Goal: Register for event/course

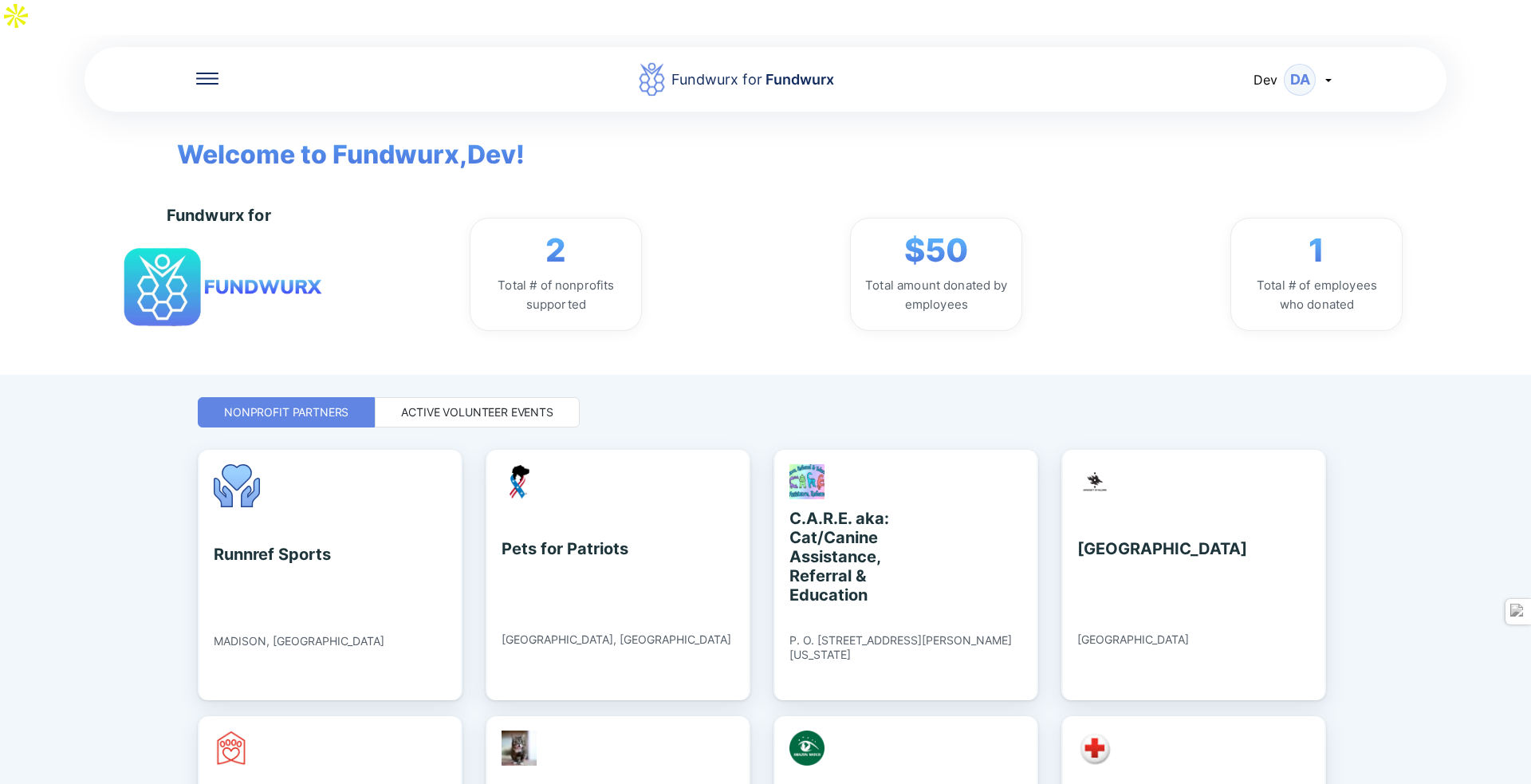
click at [544, 404] on div "Active Volunteer Events" at bounding box center [477, 412] width 152 height 16
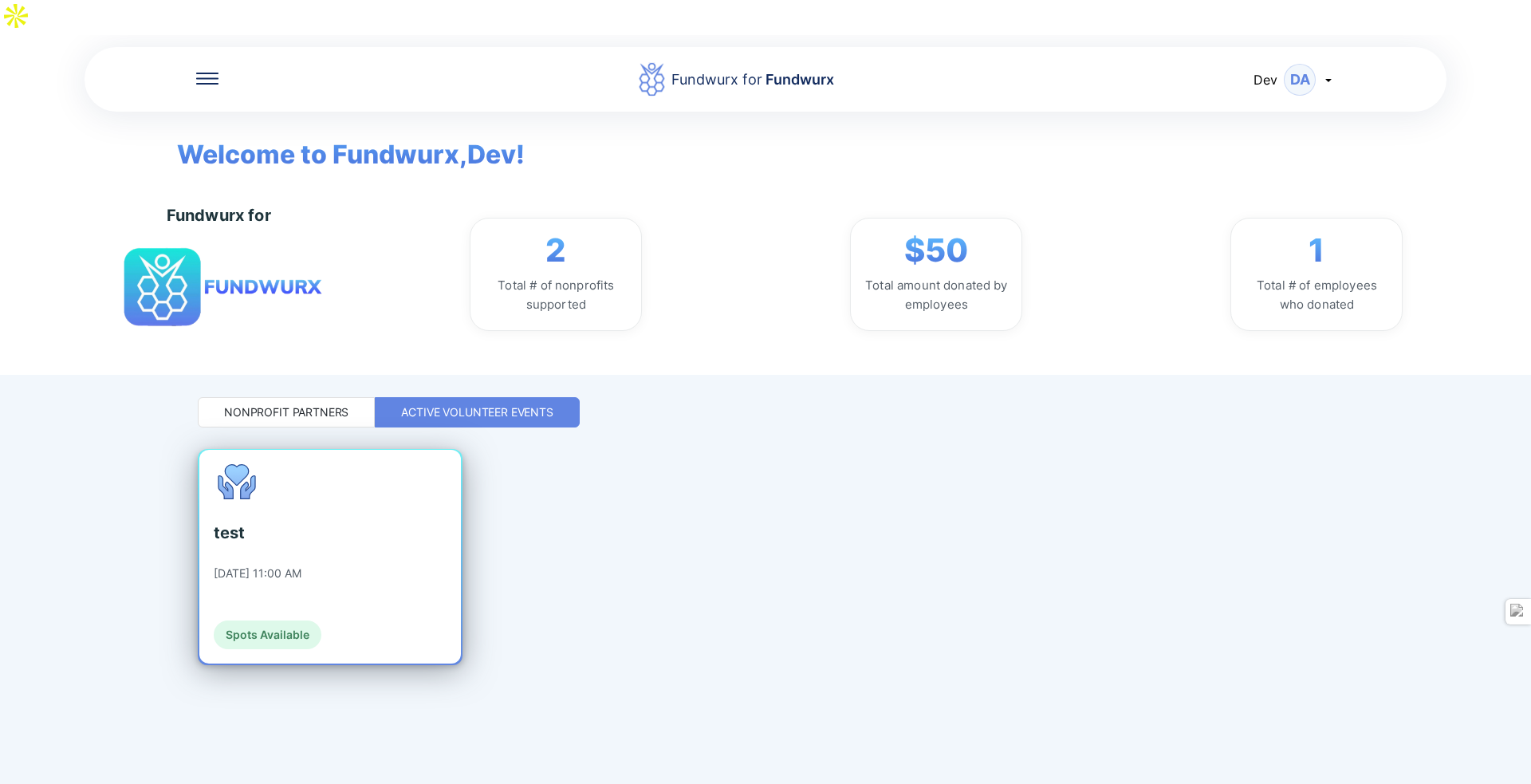
click at [390, 470] on div "test [DATE] 11:00 AM Spots Available" at bounding box center [329, 557] width 261 height 214
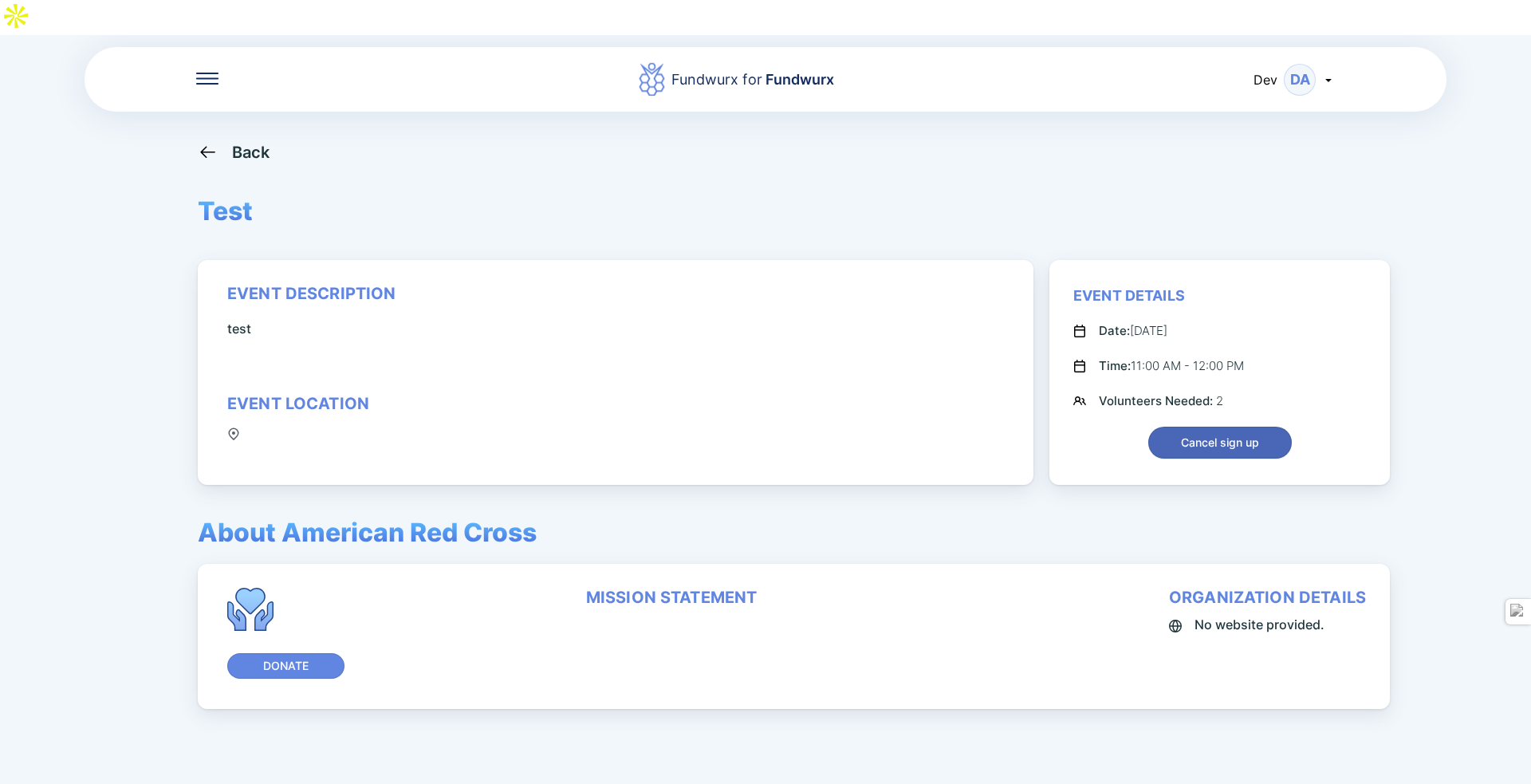
click at [1174, 427] on button "Cancel sign up" at bounding box center [1220, 443] width 144 height 32
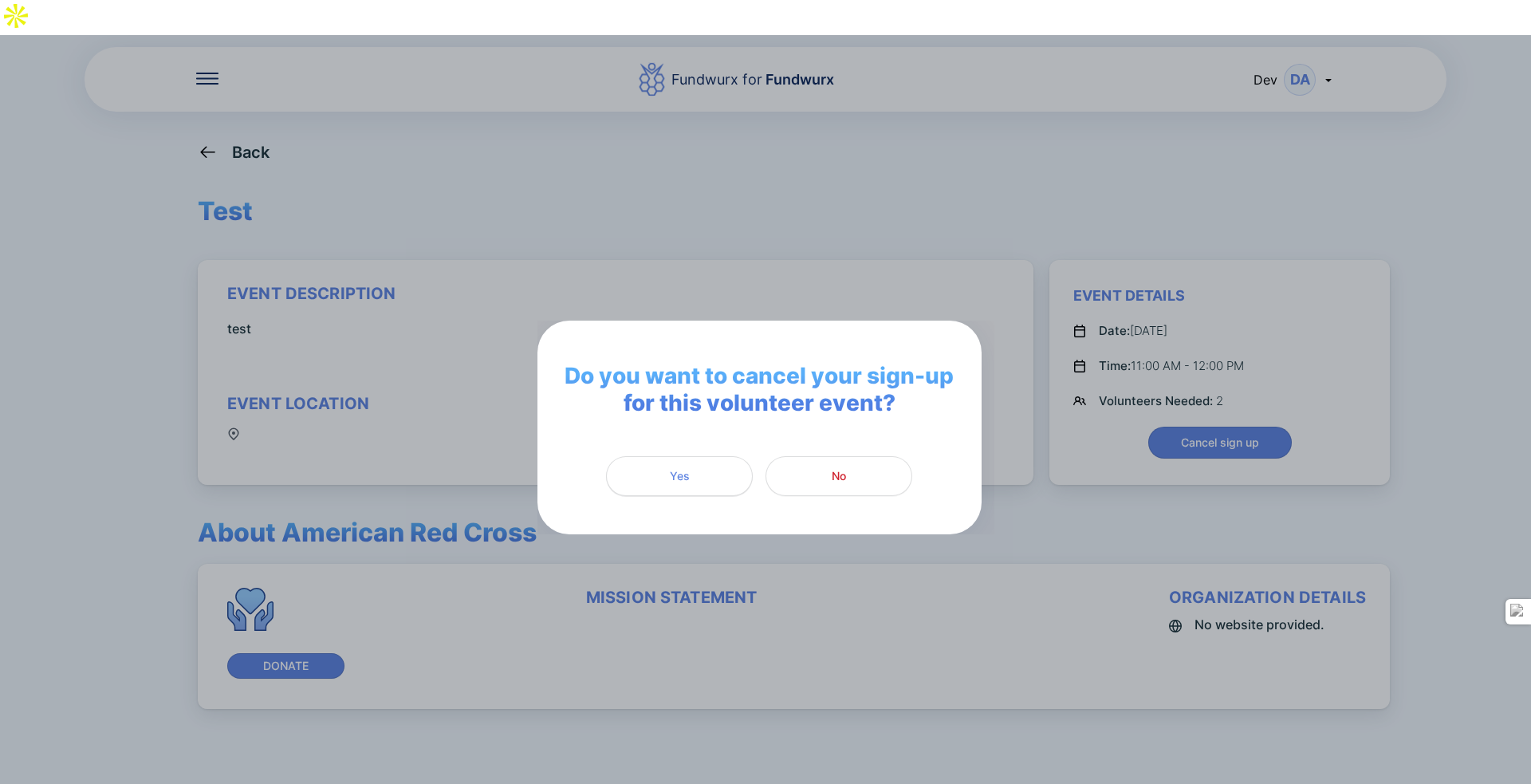
click at [726, 468] on span "Yes" at bounding box center [679, 476] width 126 height 16
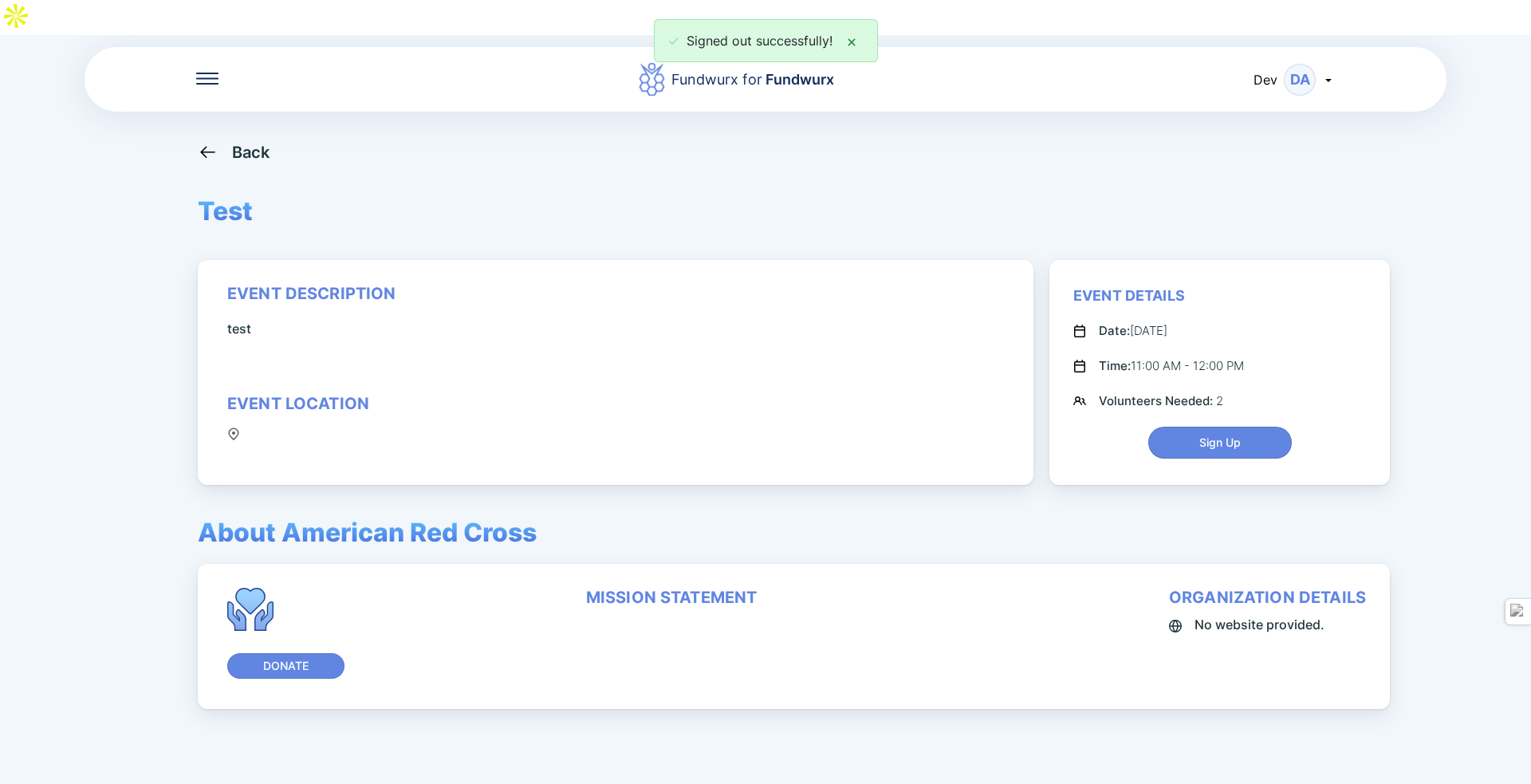
click at [855, 45] on icon at bounding box center [851, 42] width 13 height 13
click at [260, 143] on div "Back" at bounding box center [251, 152] width 38 height 19
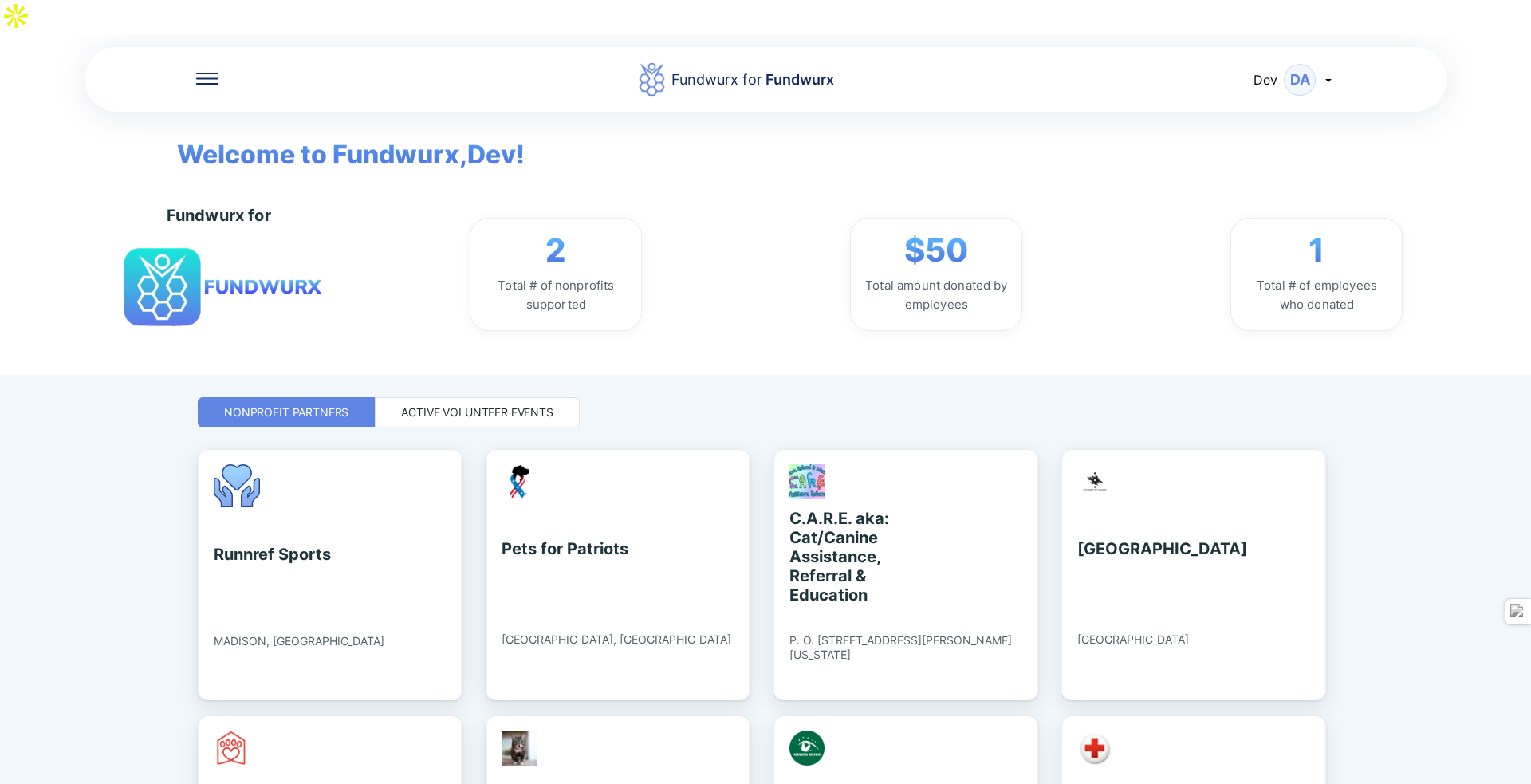
click at [431, 404] on div "Active Volunteer Events" at bounding box center [477, 412] width 152 height 16
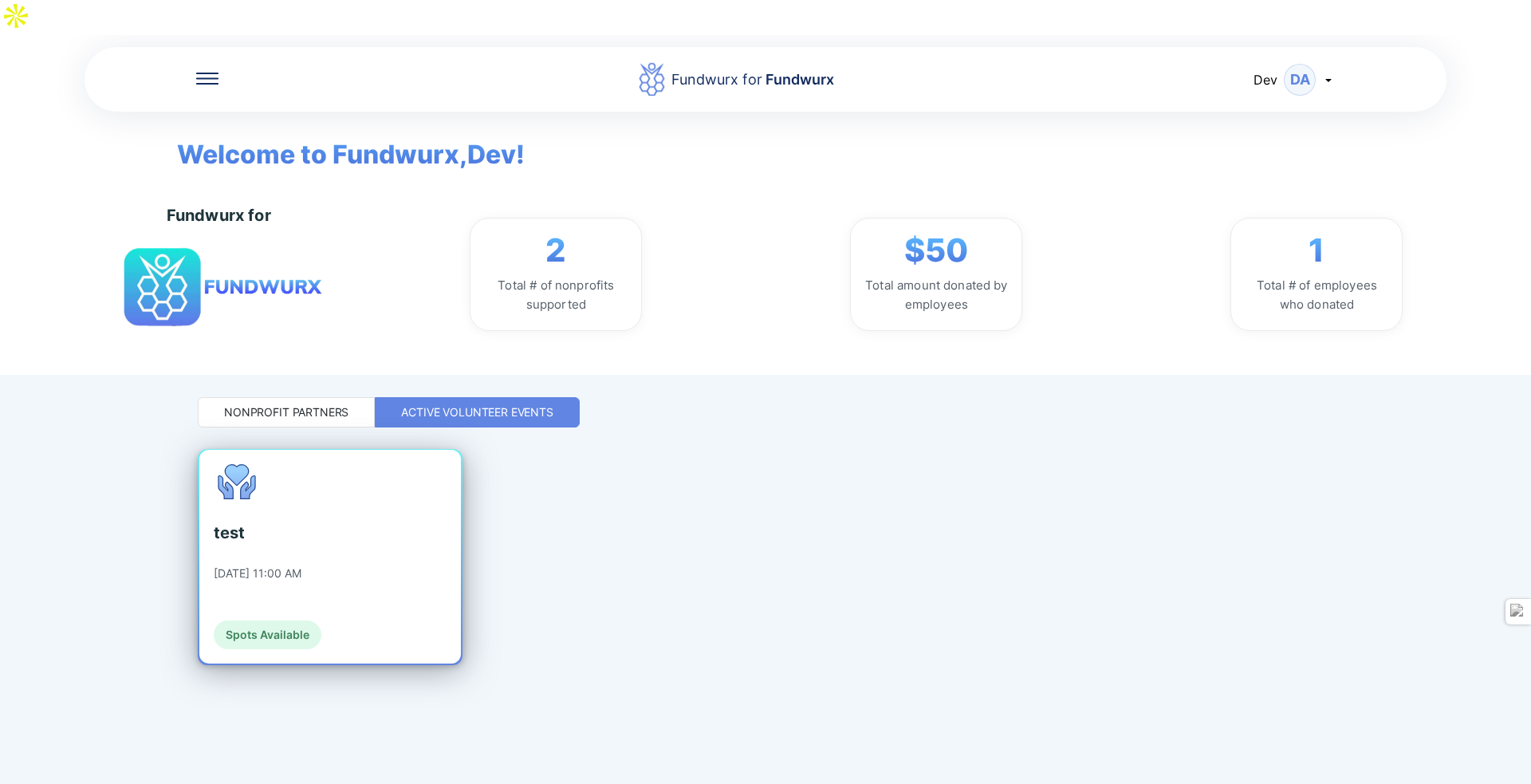
click at [410, 470] on div "test [DATE] 11:00 AM Spots Available" at bounding box center [329, 557] width 261 height 214
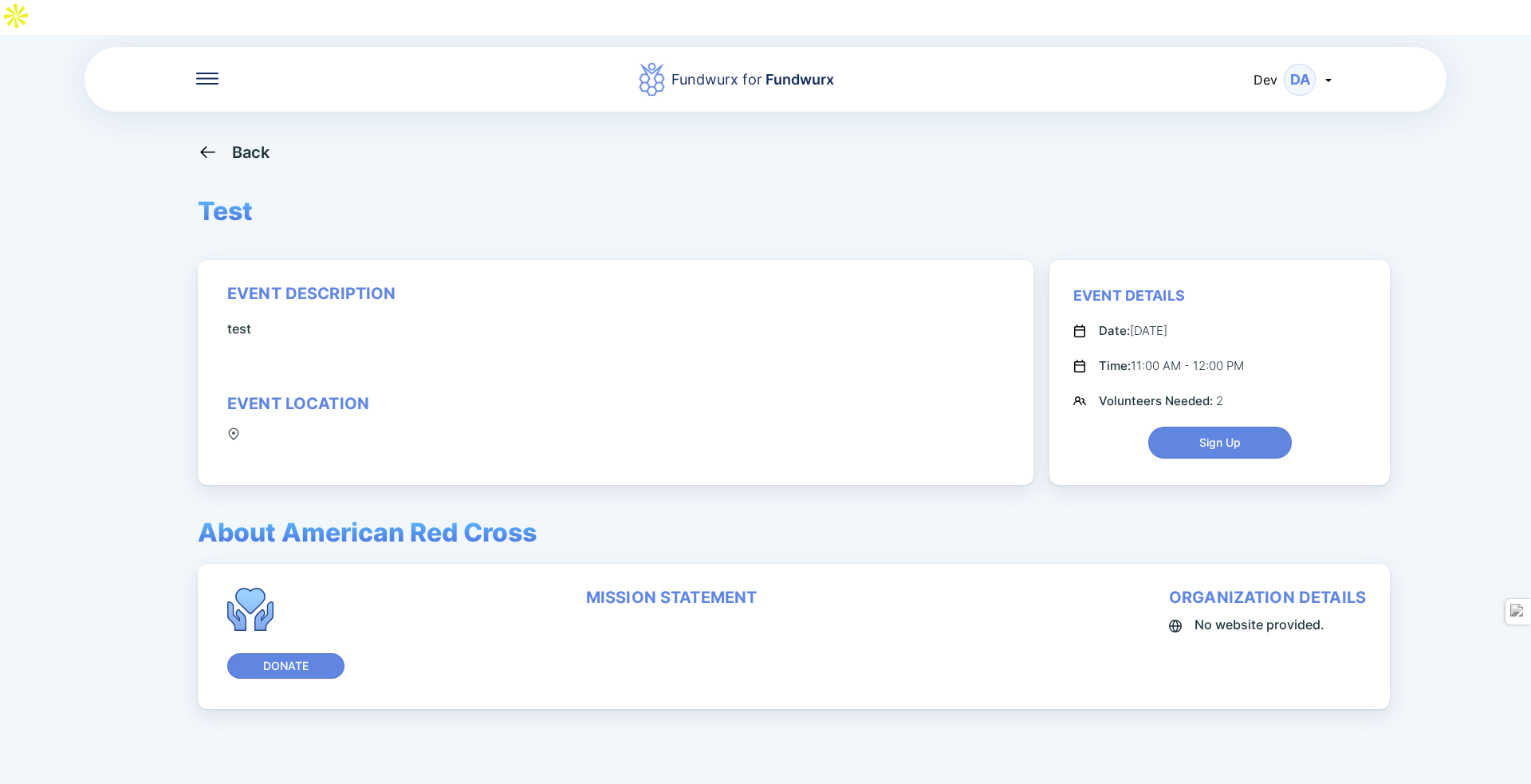
click at [206, 142] on icon at bounding box center [208, 152] width 20 height 20
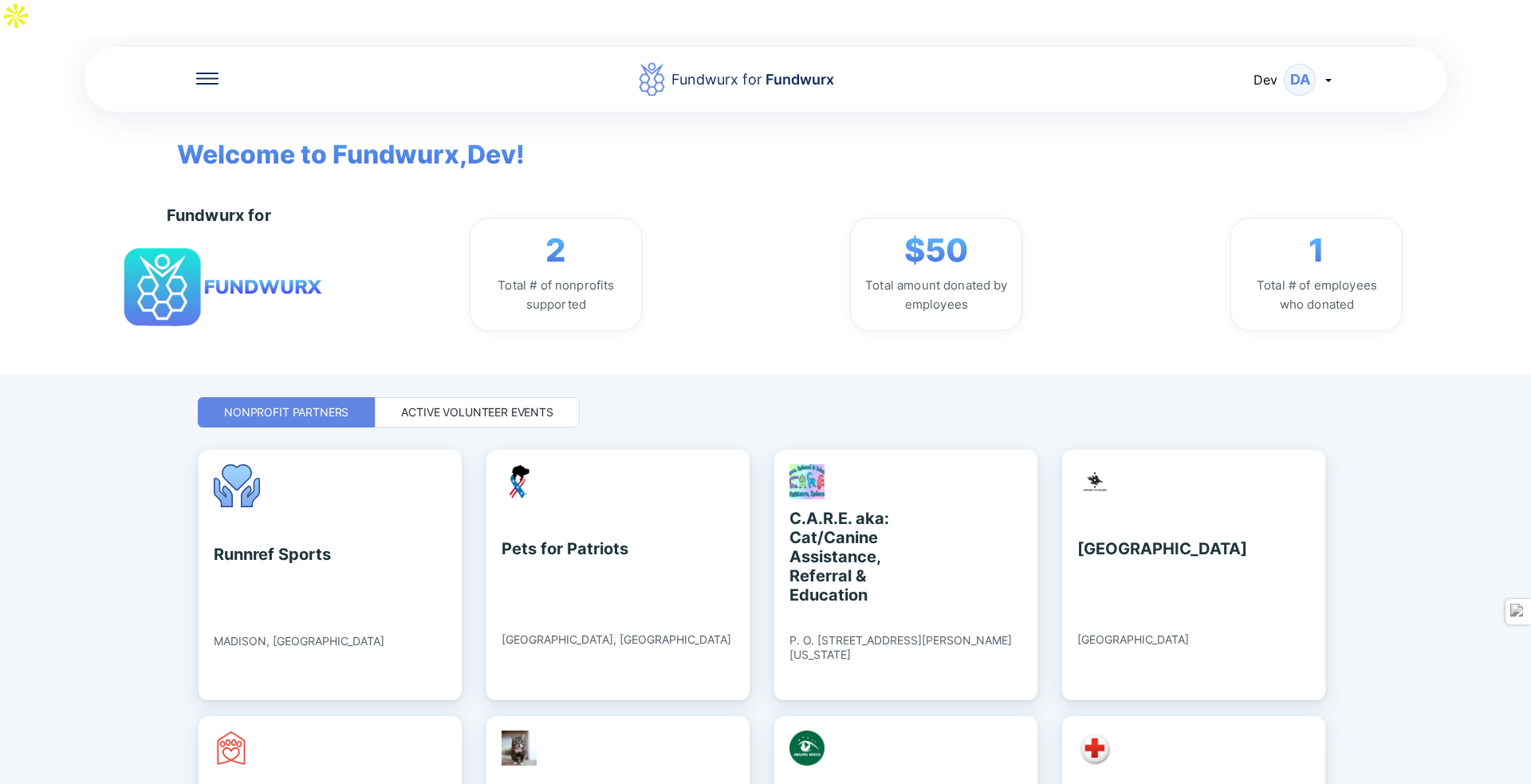
click at [1275, 64] on div "Dev DA" at bounding box center [1293, 80] width 81 height 32
click at [1228, 141] on div "Log out" at bounding box center [1260, 161] width 148 height 41
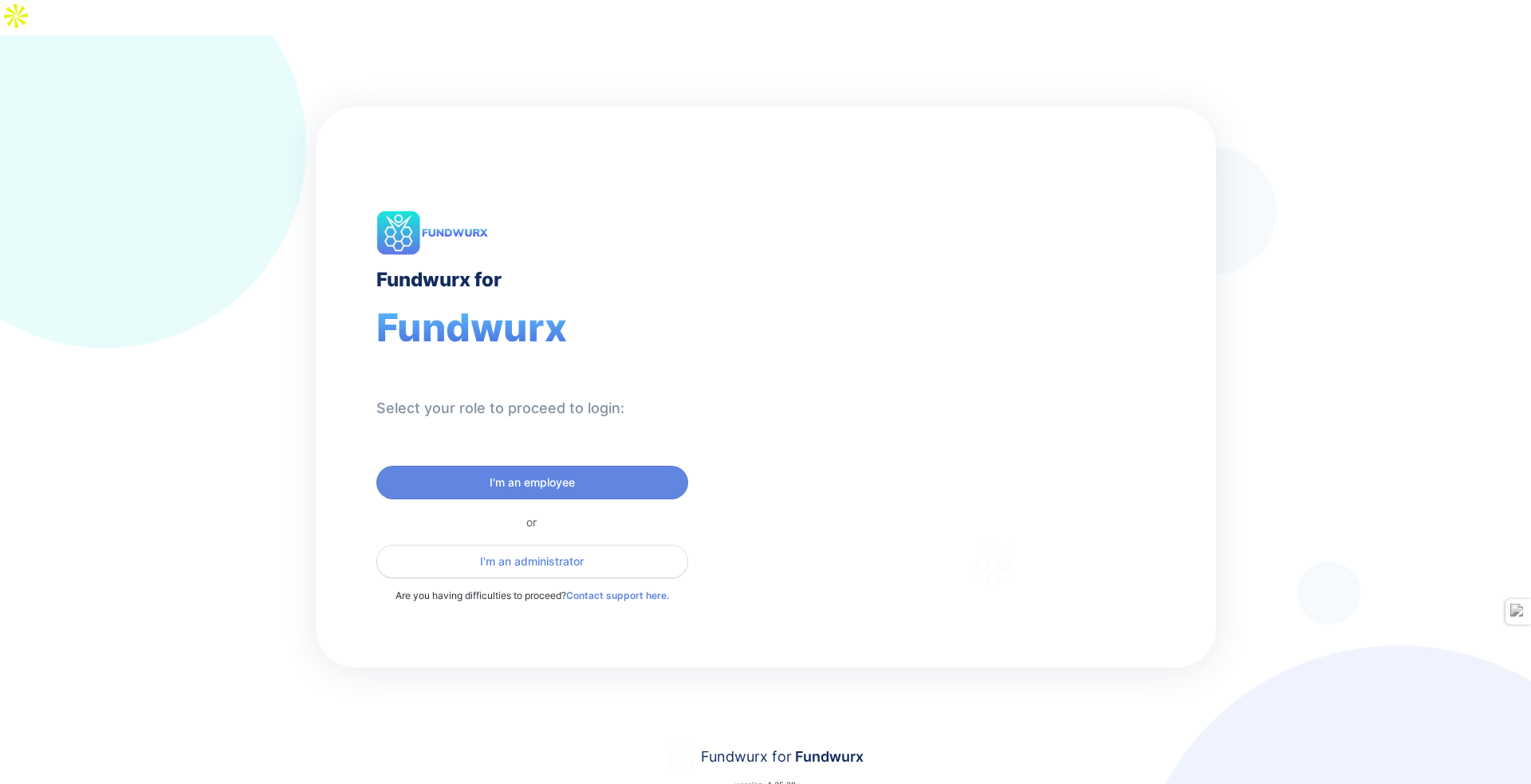
click at [481, 545] on button "I'm an administrator" at bounding box center [532, 561] width 312 height 33
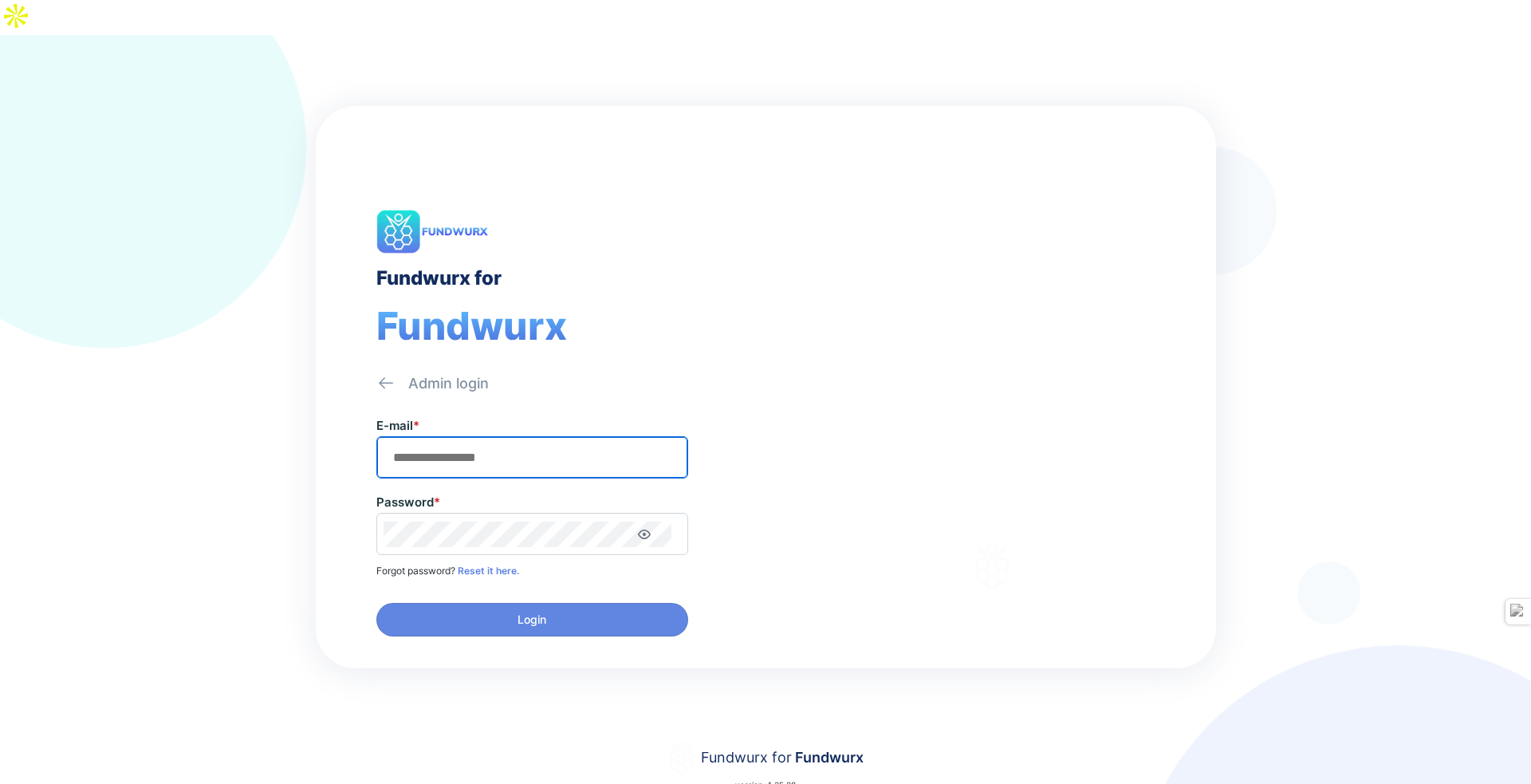
click at [491, 445] on input "text" at bounding box center [531, 457] width 297 height 25
type input "**********"
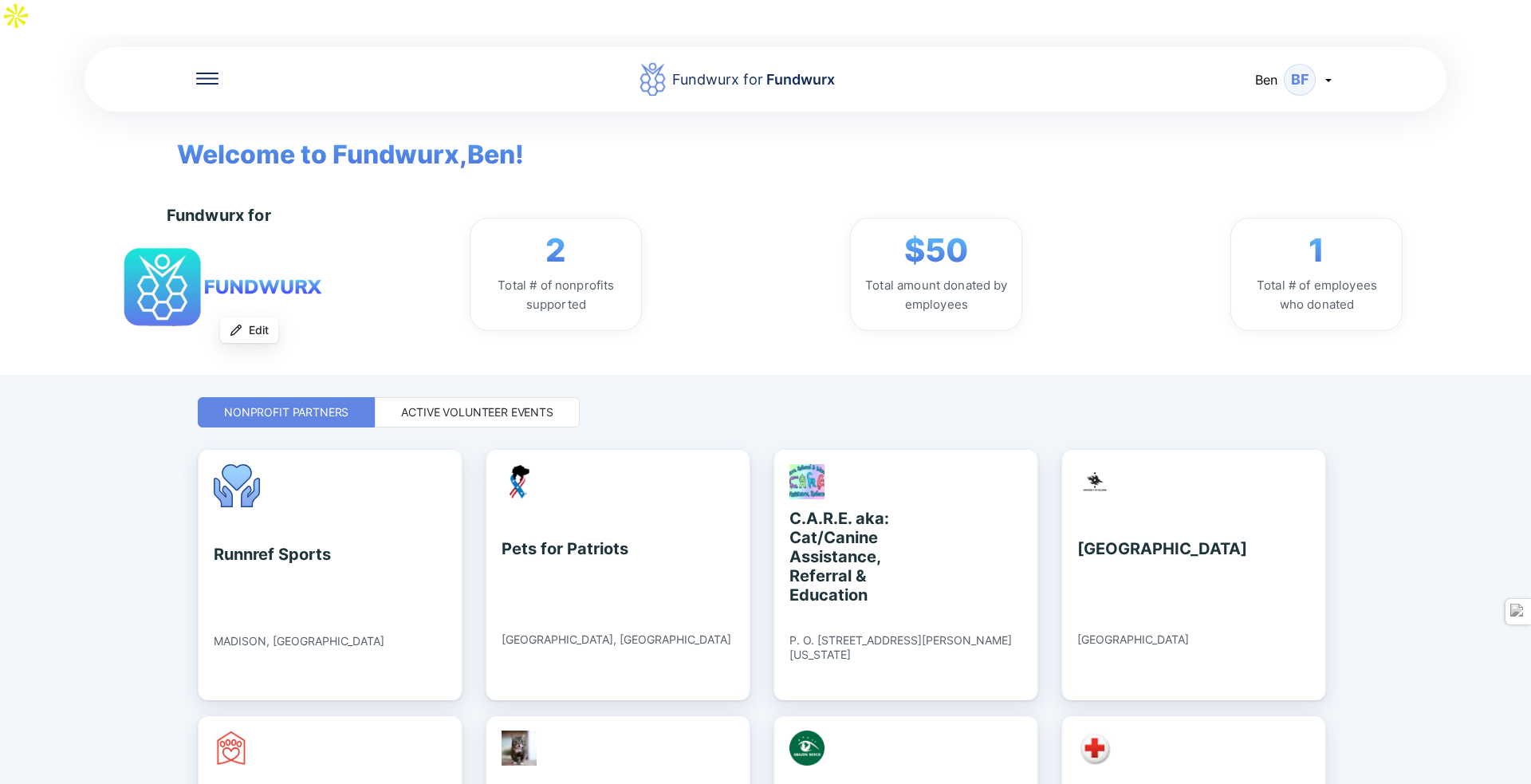
click at [210, 73] on icon at bounding box center [207, 79] width 22 height 12
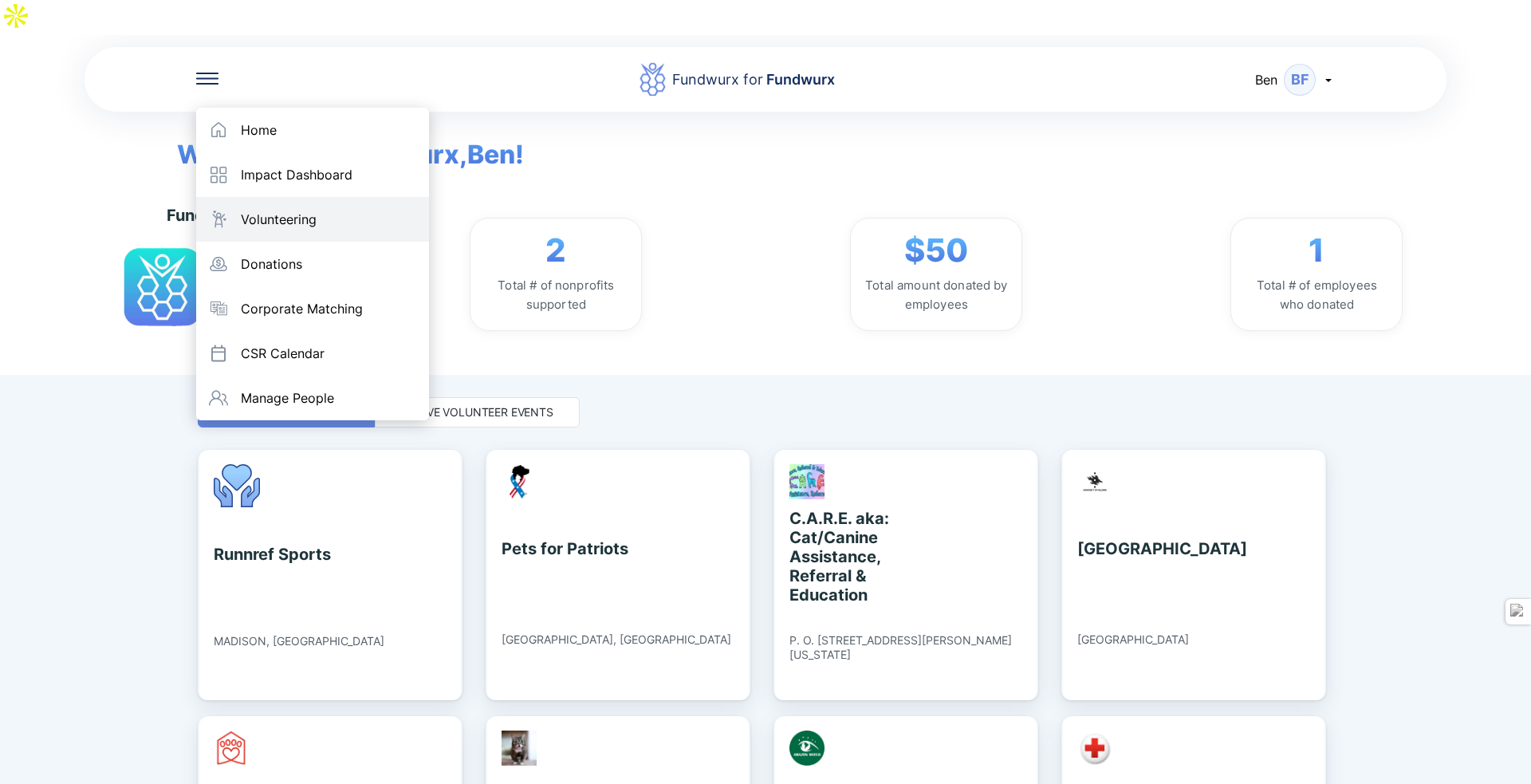
click at [246, 197] on div "Volunteering" at bounding box center [312, 219] width 233 height 45
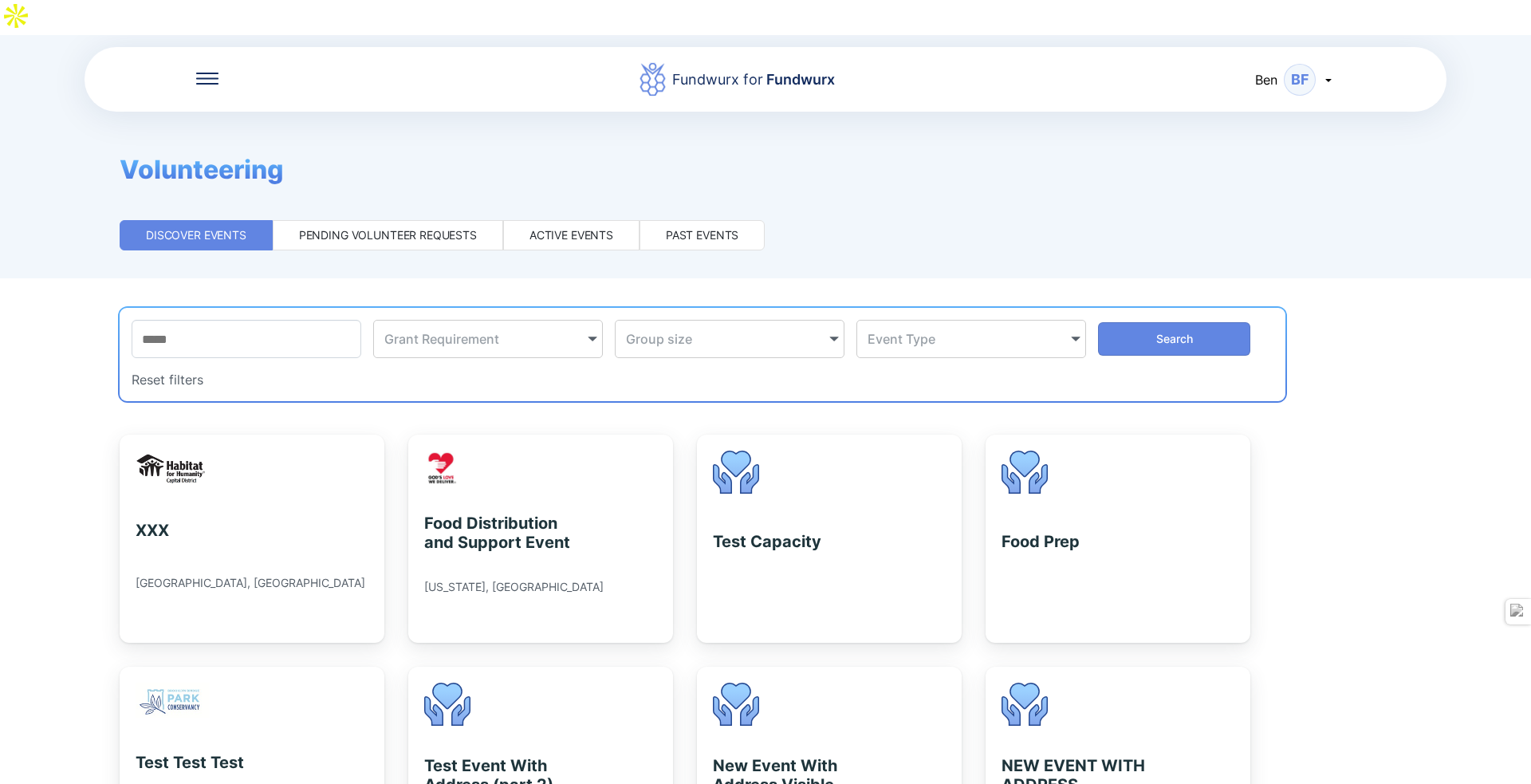
click at [549, 220] on div "Active events" at bounding box center [571, 235] width 136 height 30
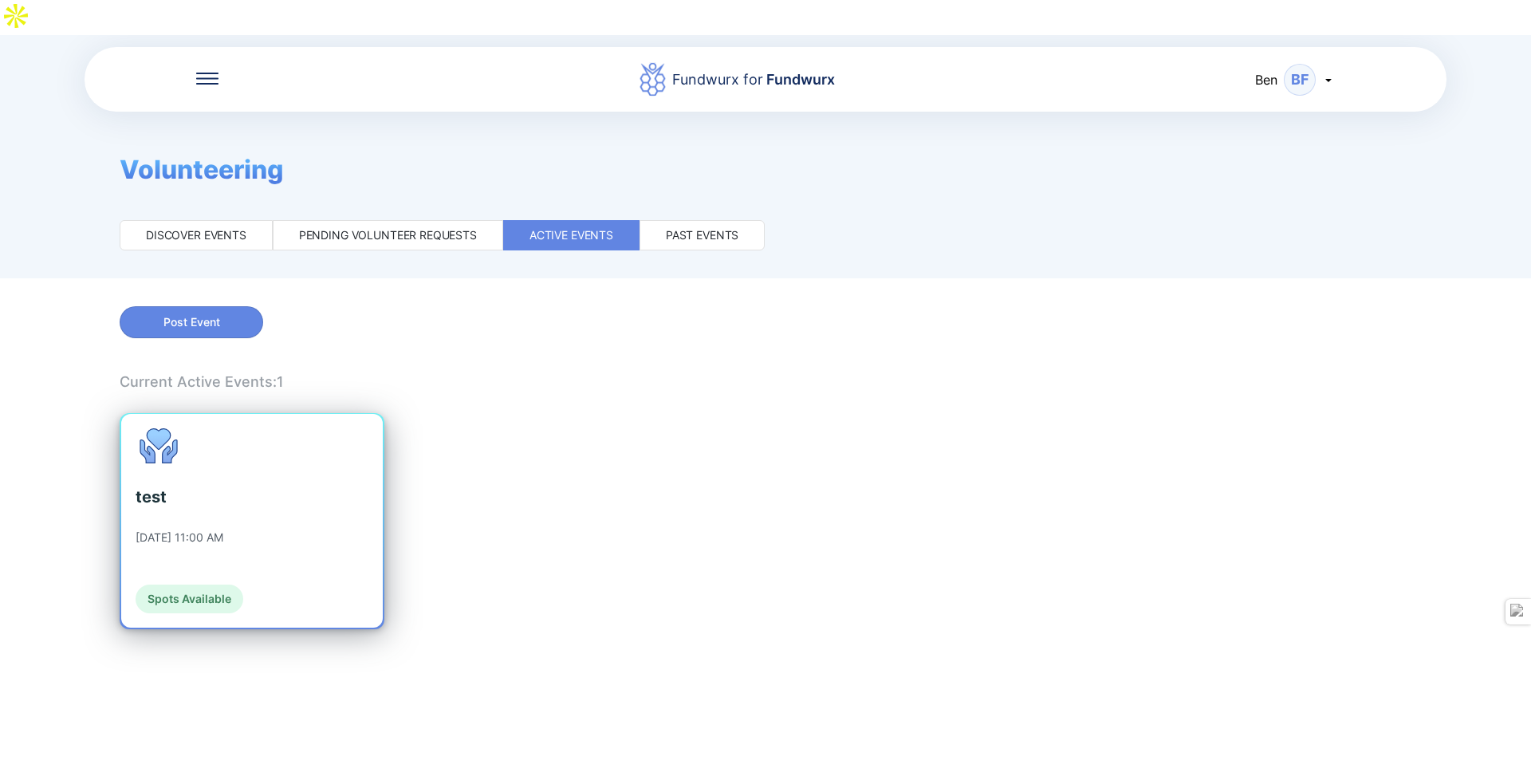
click at [289, 450] on div "test [DATE] 11:00 AM Spots Available" at bounding box center [251, 521] width 261 height 214
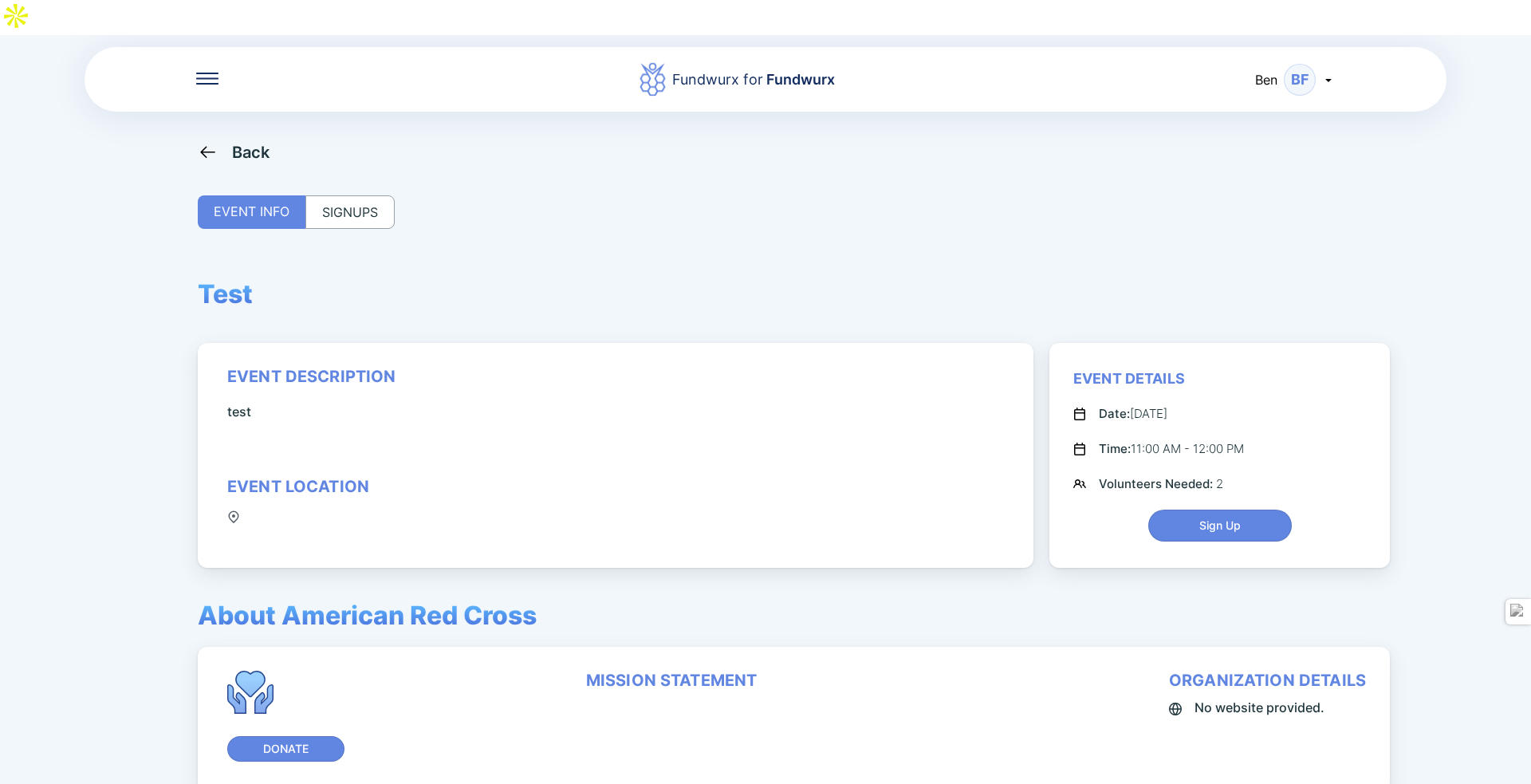
click at [360, 195] on div "SIGNUPS" at bounding box center [349, 211] width 89 height 33
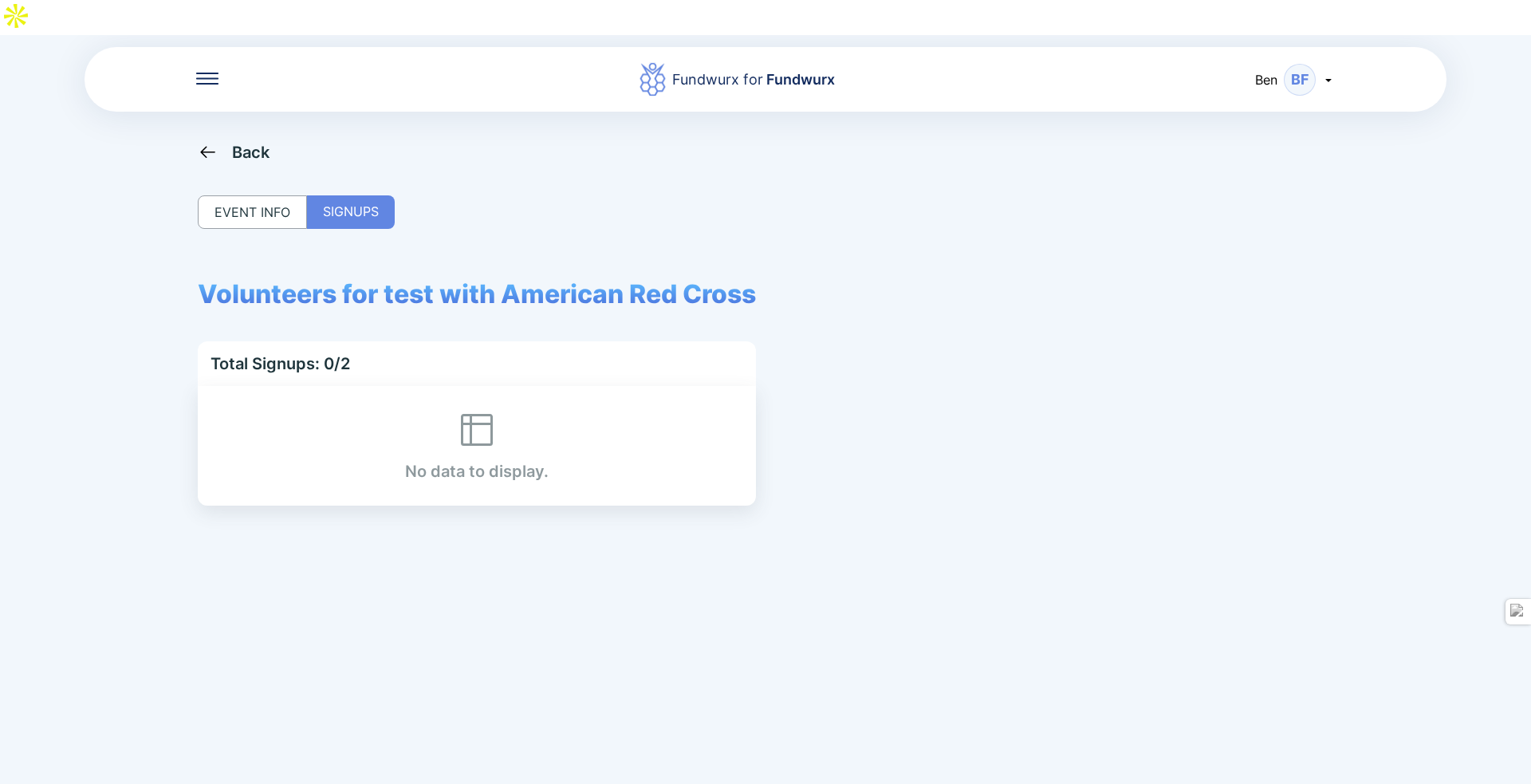
click at [272, 195] on div "EVENT INFO" at bounding box center [252, 211] width 109 height 33
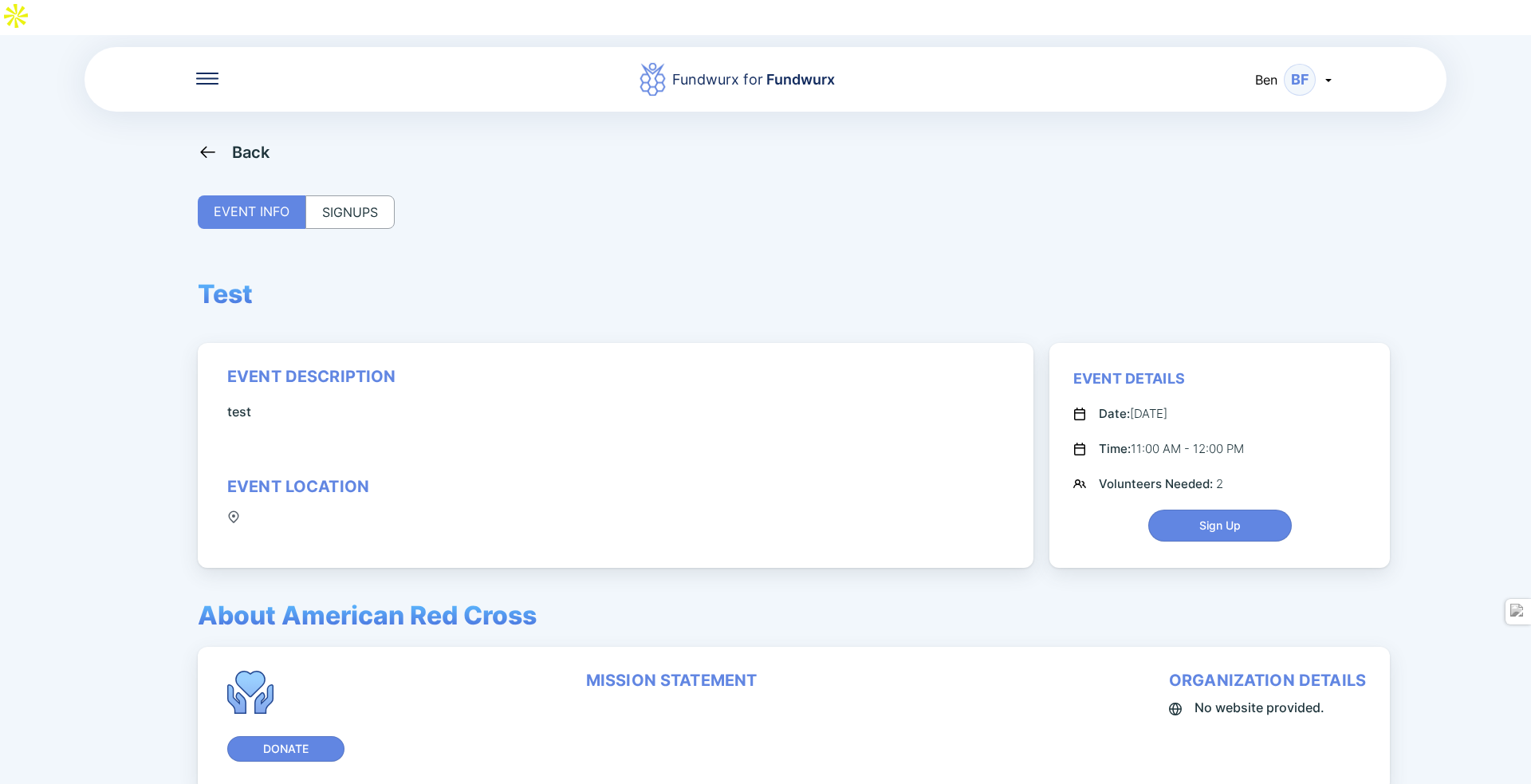
click at [209, 142] on icon at bounding box center [208, 152] width 20 height 20
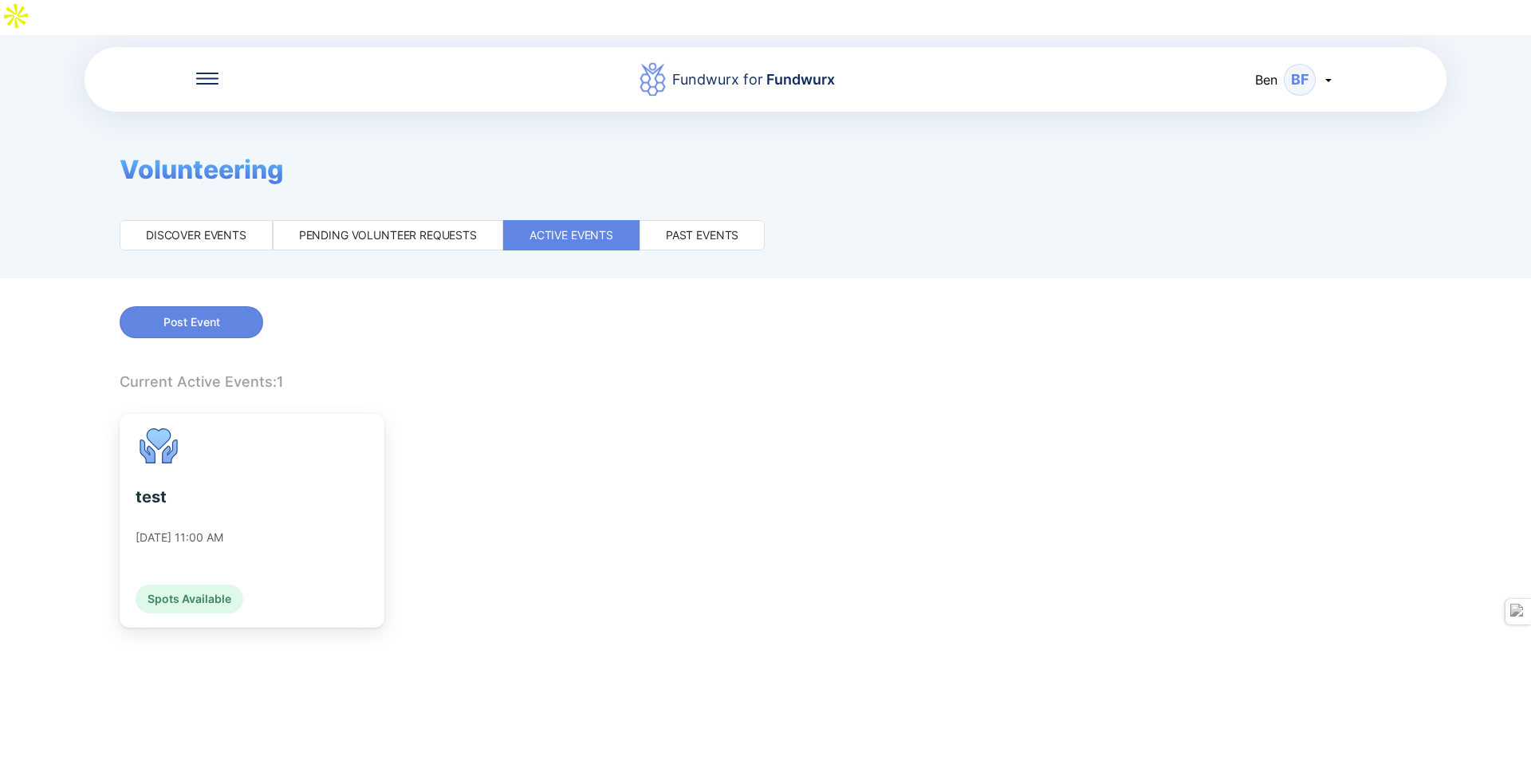
click at [208, 72] on div at bounding box center [207, 80] width 22 height 16
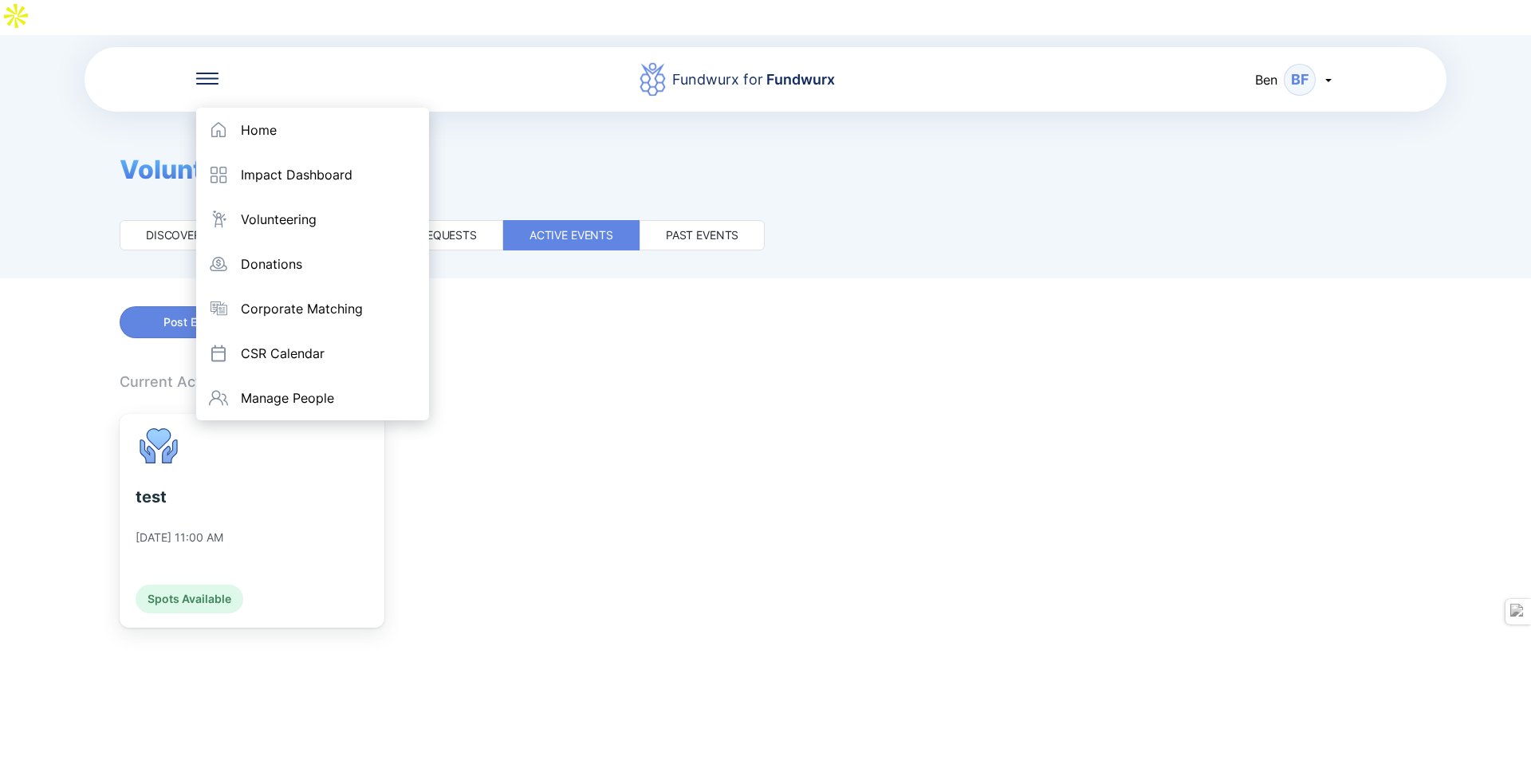
click at [144, 155] on div "Volunteering Discover events Pending volunteer requests Active events Past even…" at bounding box center [442, 181] width 884 height 139
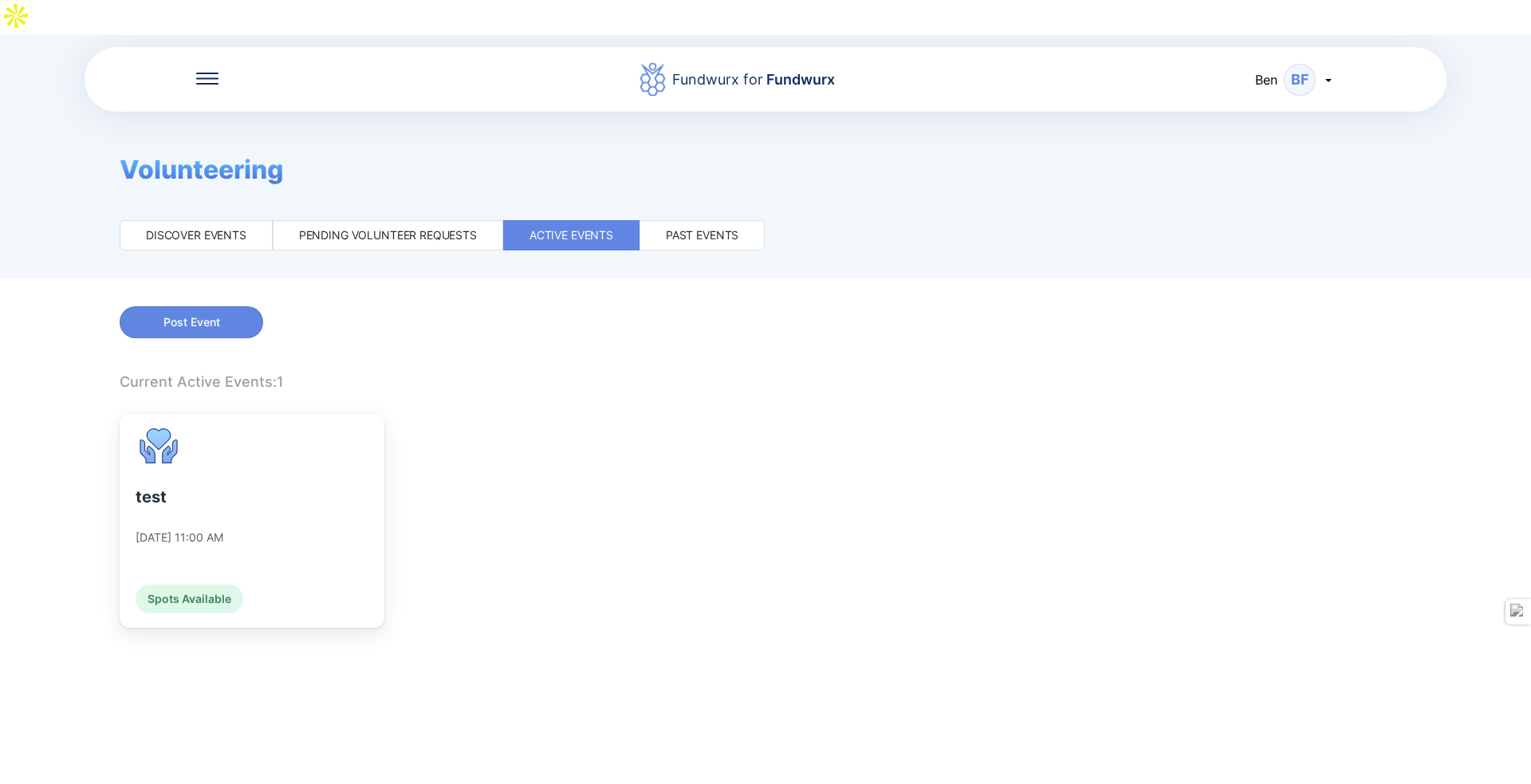
click at [158, 220] on div "Discover events" at bounding box center [196, 235] width 153 height 30
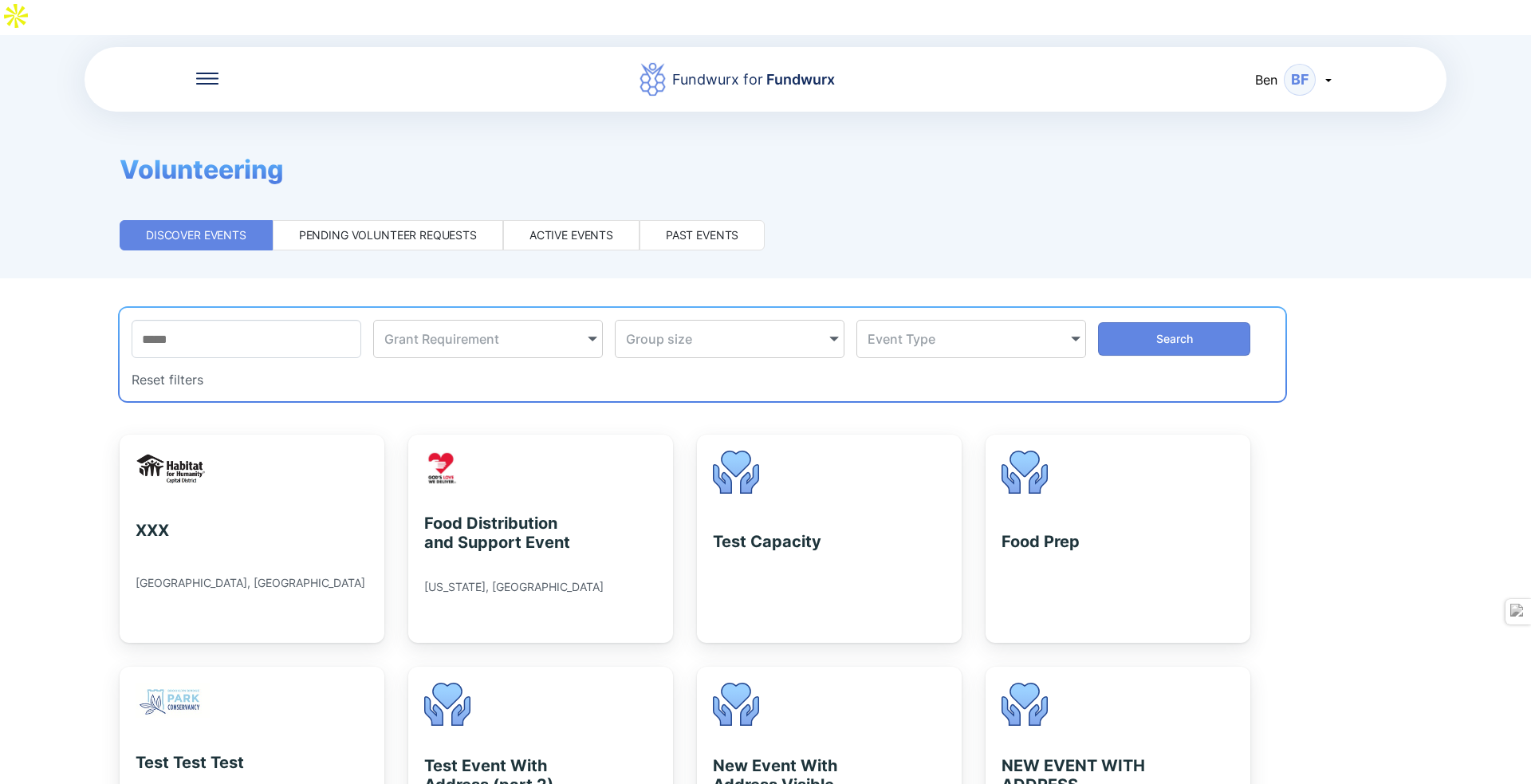
click at [201, 72] on div at bounding box center [207, 80] width 22 height 16
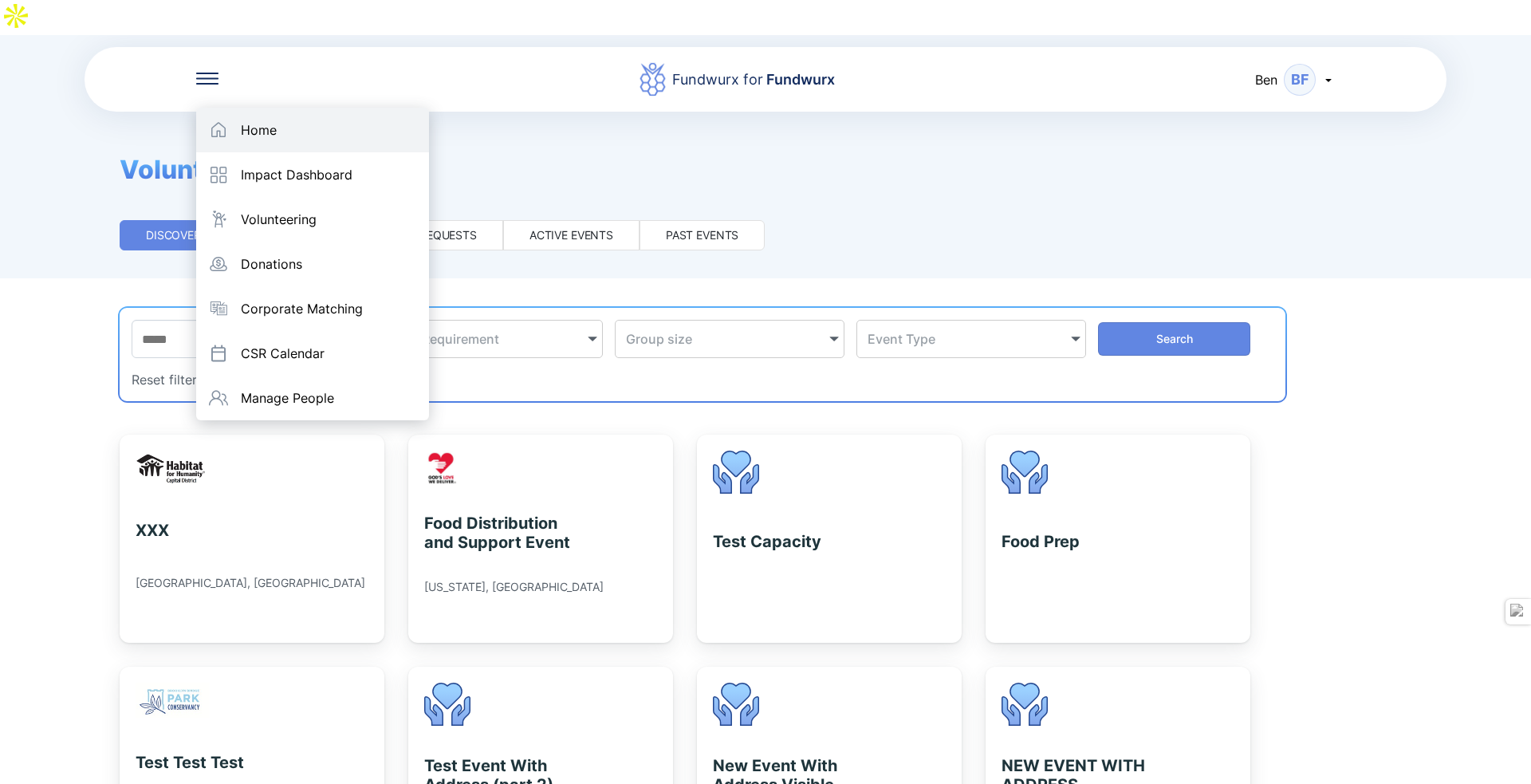
click at [204, 108] on div "Home" at bounding box center [312, 130] width 233 height 45
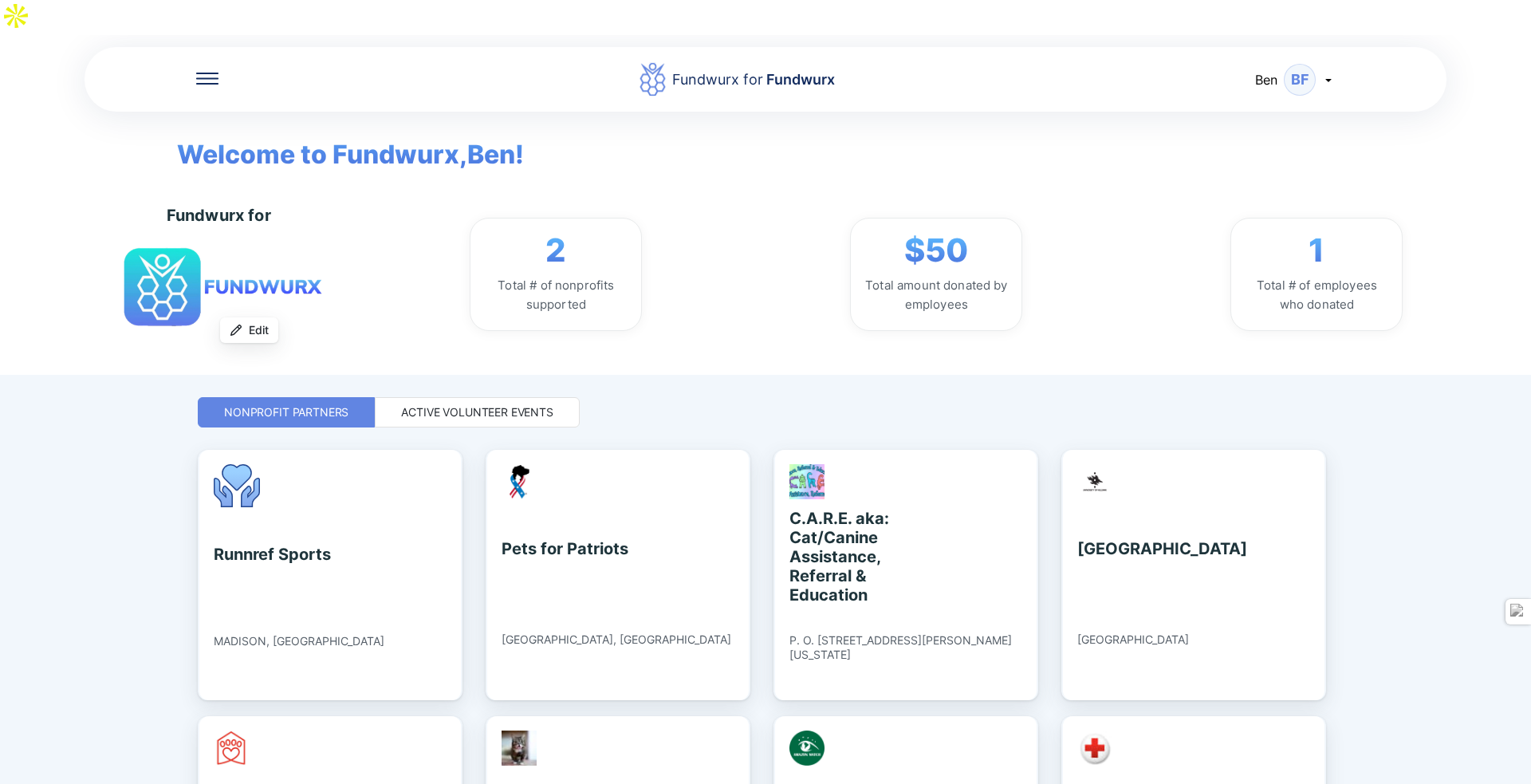
click at [1315, 64] on div "Ben BF" at bounding box center [1295, 80] width 80 height 32
click at [1244, 154] on div "Log out" at bounding box center [1235, 162] width 47 height 16
